Goal: Find specific page/section

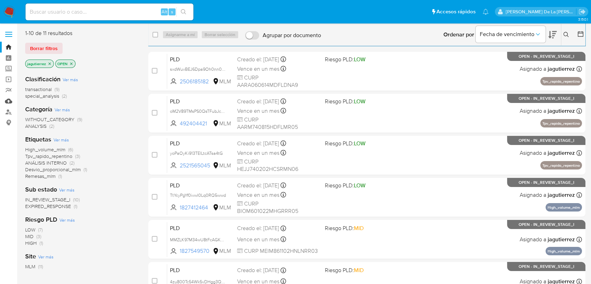
click at [6, 97] on link "Mulan" at bounding box center [41, 101] width 83 height 11
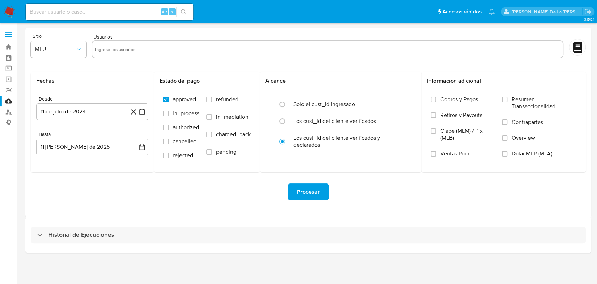
drag, startPoint x: 39, startPoint y: 238, endPoint x: 95, endPoint y: 223, distance: 57.6
click at [39, 238] on div "Historial de Ejecuciones" at bounding box center [75, 235] width 77 height 8
select select "10"
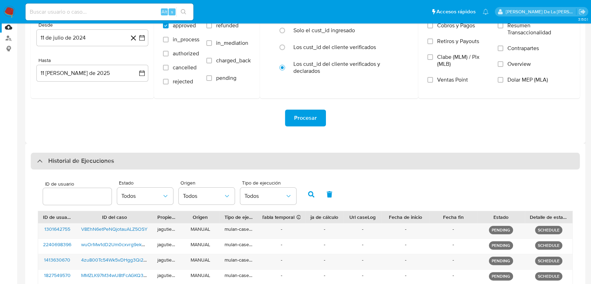
scroll to position [133, 0]
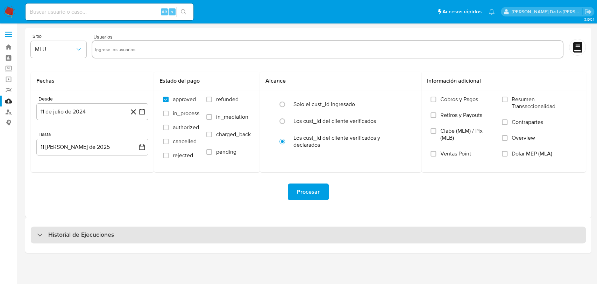
click at [39, 236] on div "Historial de Ejecuciones" at bounding box center [75, 235] width 77 height 8
select select "10"
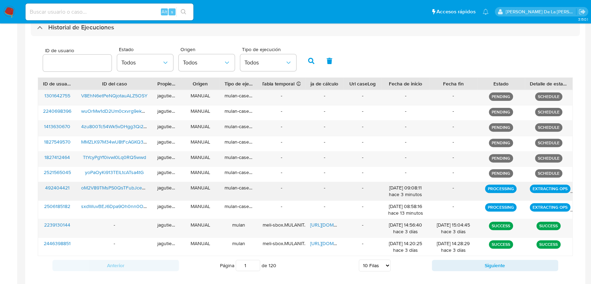
scroll to position [218, 0]
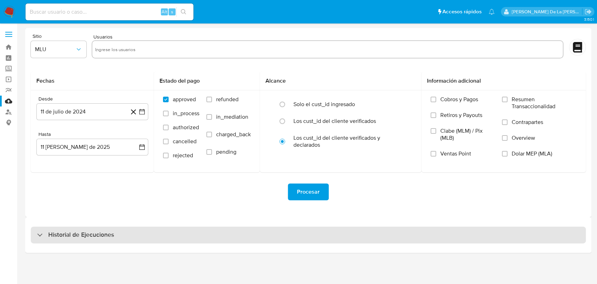
click at [45, 232] on div "Historial de Ejecuciones" at bounding box center [75, 235] width 77 height 8
select select "10"
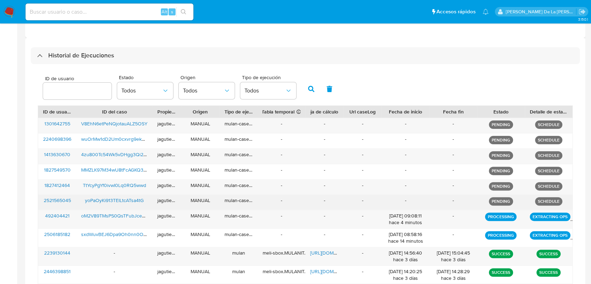
scroll to position [141, 0]
